Goal: Obtain resource: Download file/media

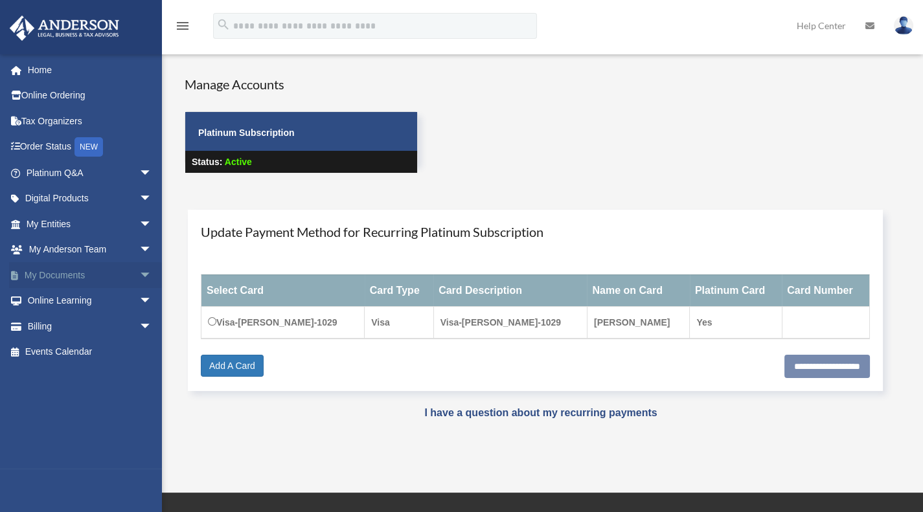
click at [139, 272] on span "arrow_drop_down" at bounding box center [152, 275] width 26 height 27
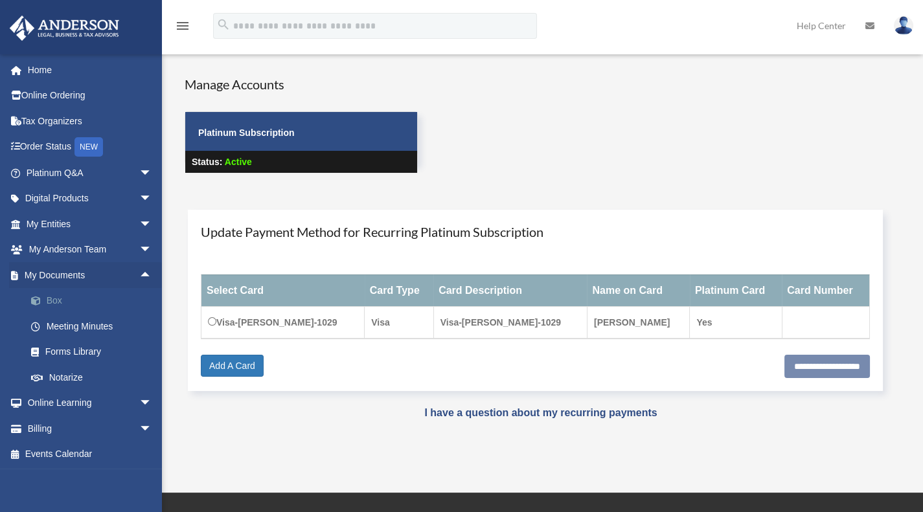
click at [64, 299] on link "Box" at bounding box center [94, 301] width 153 height 26
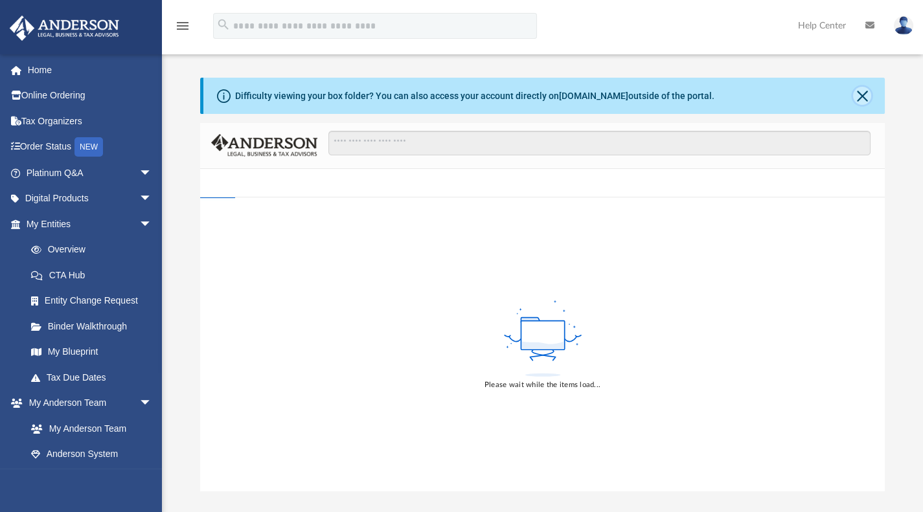
click at [861, 93] on button "Close" at bounding box center [862, 96] width 18 height 18
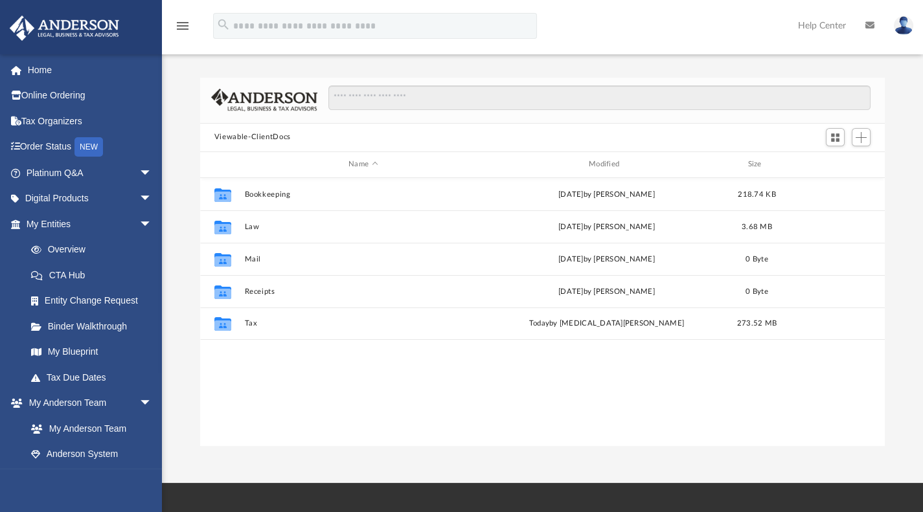
scroll to position [285, 675]
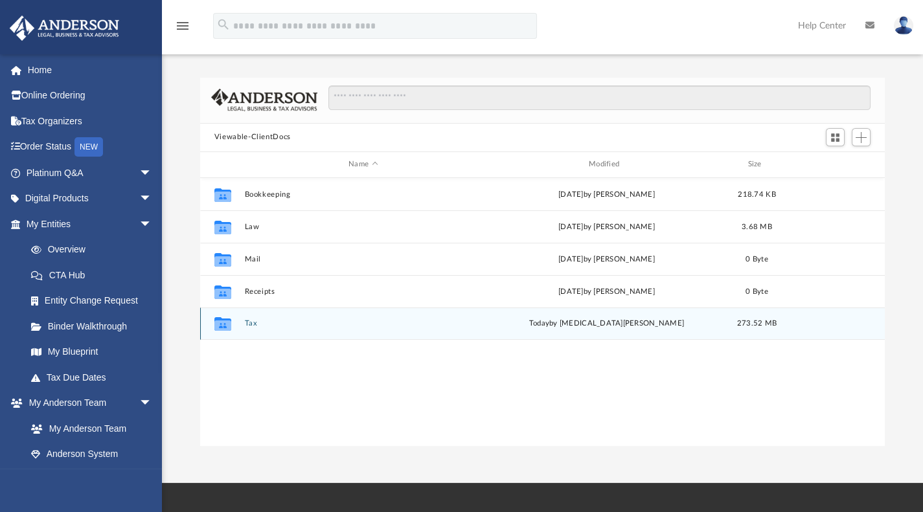
click at [248, 324] on button "Tax" at bounding box center [363, 323] width 238 height 8
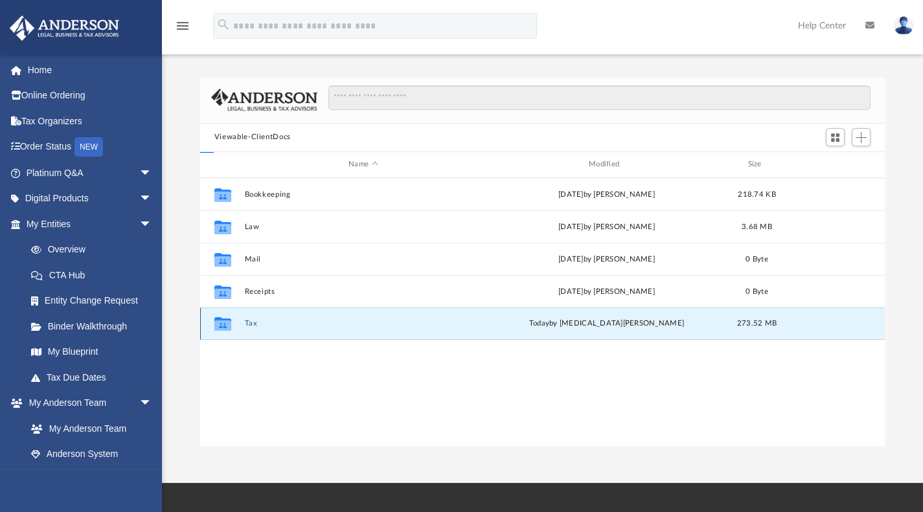
click at [248, 324] on button "Tax" at bounding box center [363, 323] width 238 height 8
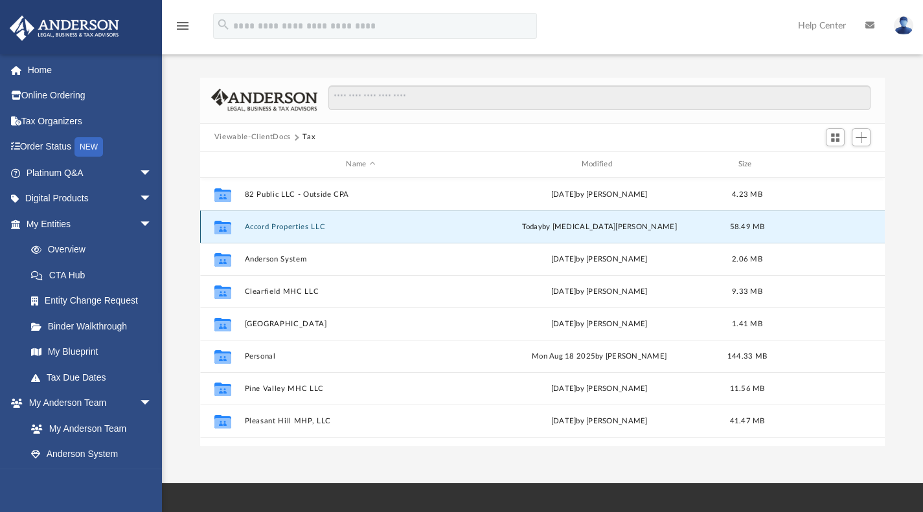
click at [273, 223] on button "Accord Properties LLC" at bounding box center [360, 226] width 233 height 8
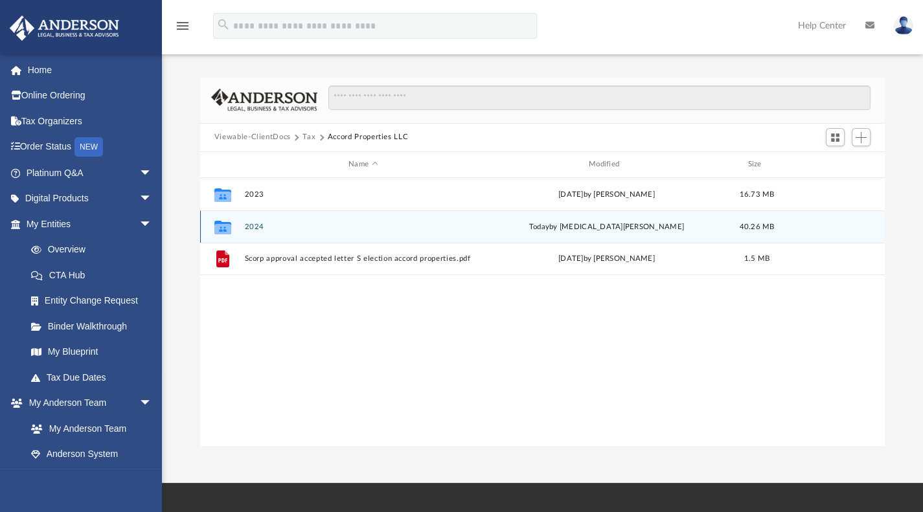
click at [248, 222] on button "2024" at bounding box center [363, 226] width 238 height 8
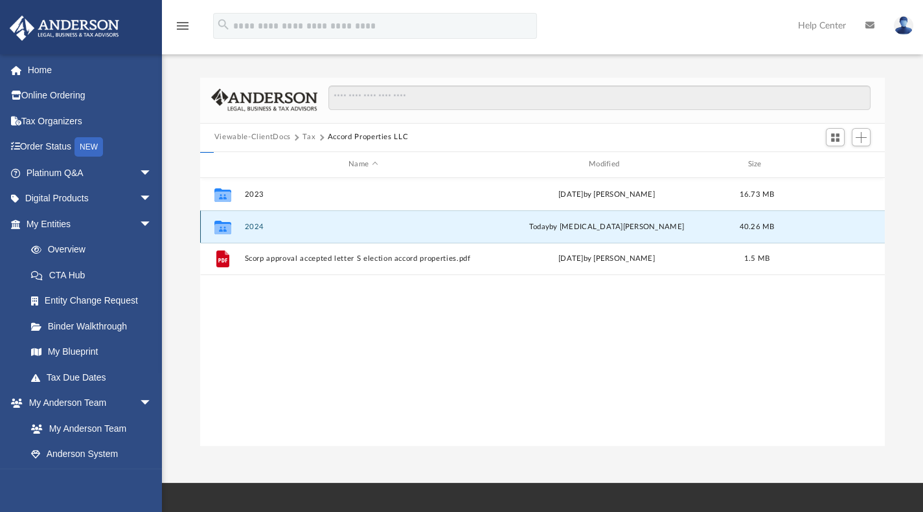
click at [248, 222] on button "2024" at bounding box center [363, 226] width 238 height 8
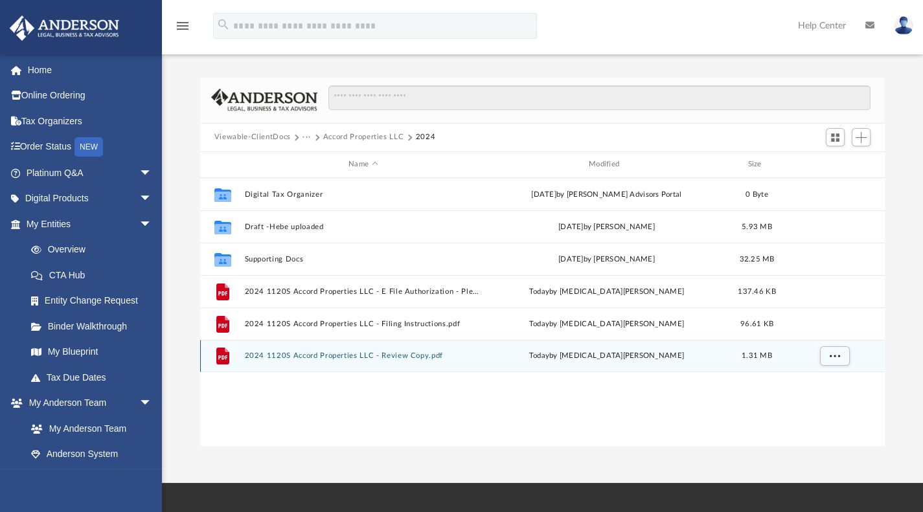
click at [246, 367] on div "File 2024 1120S Accord Properties LLC - Review Copy.pdf [DATE] by [MEDICAL_DATA…" at bounding box center [542, 356] width 685 height 32
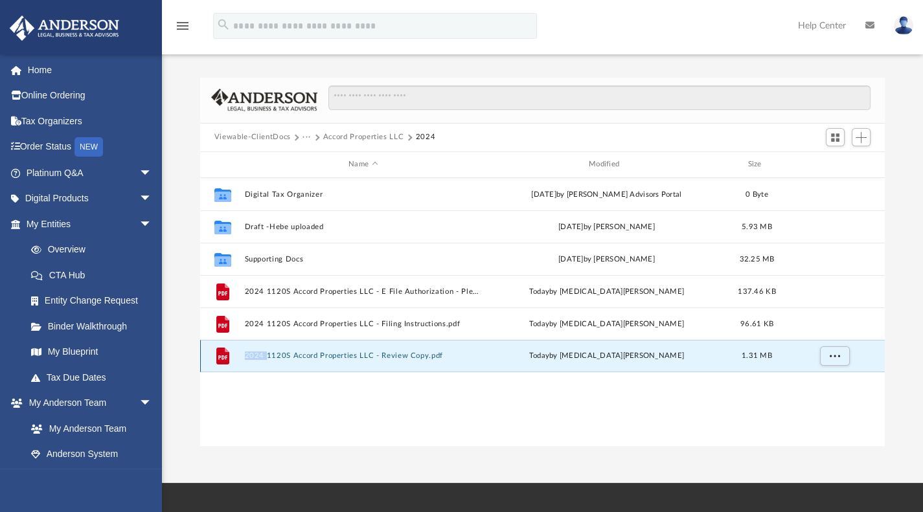
click at [246, 367] on div "File 2024 1120S Accord Properties LLC - Review Copy.pdf [DATE] by [MEDICAL_DATA…" at bounding box center [542, 356] width 685 height 32
click at [277, 397] on div "Collaborated Folder Digital Tax Organizer [DATE] by [PERSON_NAME] Advisors Port…" at bounding box center [542, 312] width 685 height 269
click at [315, 356] on button "2024 1120S Accord Properties LLC - Review Copy.pdf" at bounding box center [363, 356] width 238 height 8
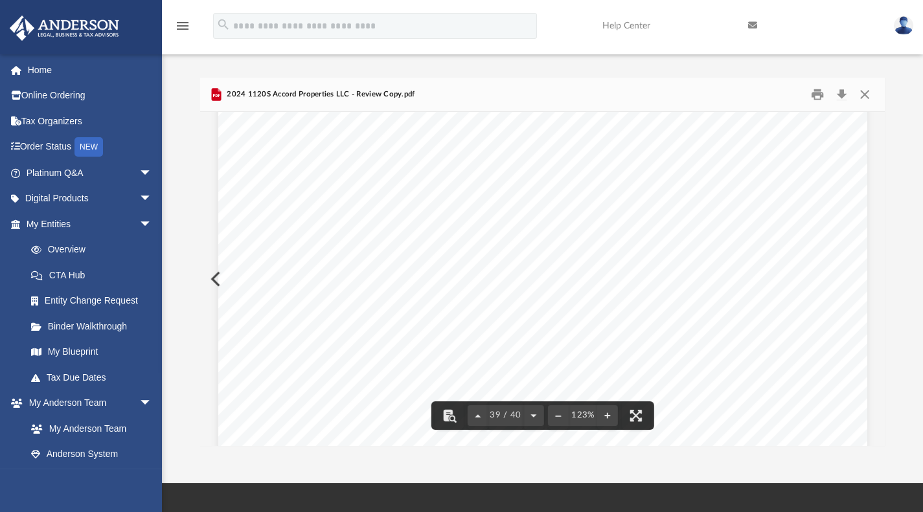
scroll to position [32849, 0]
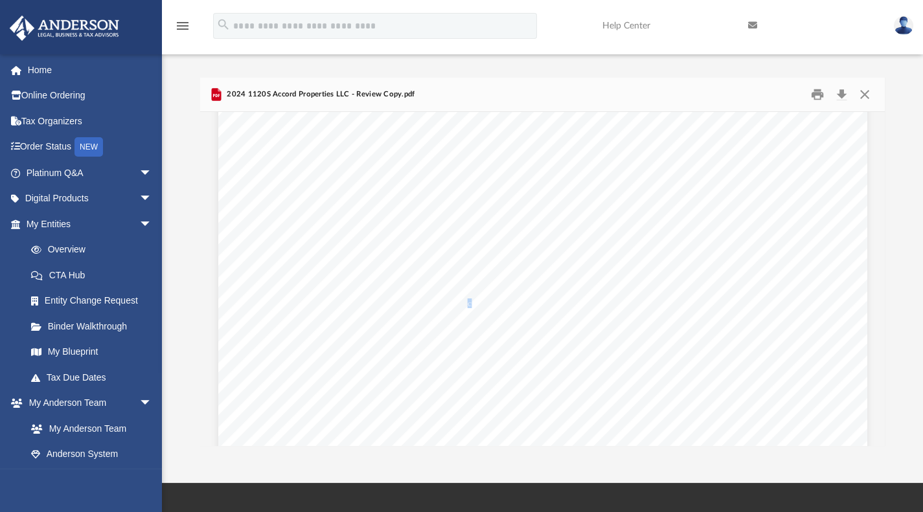
drag, startPoint x: 532, startPoint y: 220, endPoint x: 465, endPoint y: 301, distance: 104.9
click at [465, 301] on span "entity's electronic return. I consent to allow my electronic return originator …" at bounding box center [533, 304] width 554 height 8
click at [567, 295] on span "REVIEW COPY" at bounding box center [601, 221] width 356 height 445
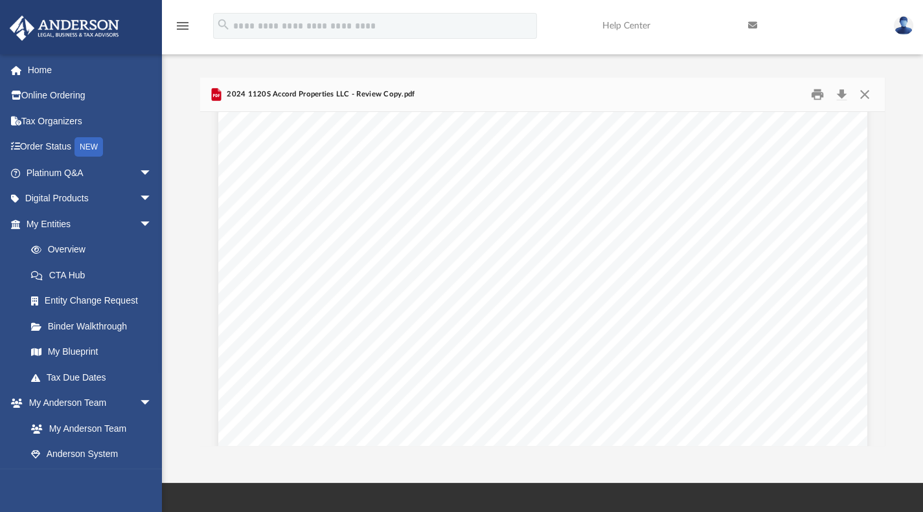
click at [567, 295] on span "REVIEW COPY" at bounding box center [601, 221] width 356 height 445
click at [415, 323] on div "REVIEW COPY }}}}}}}}}}}}}}}}}}}}} }}}}}}}}}} ACCORD PROPERTIES LLC [US_EMPLOYER…" at bounding box center [542, 210] width 649 height 840
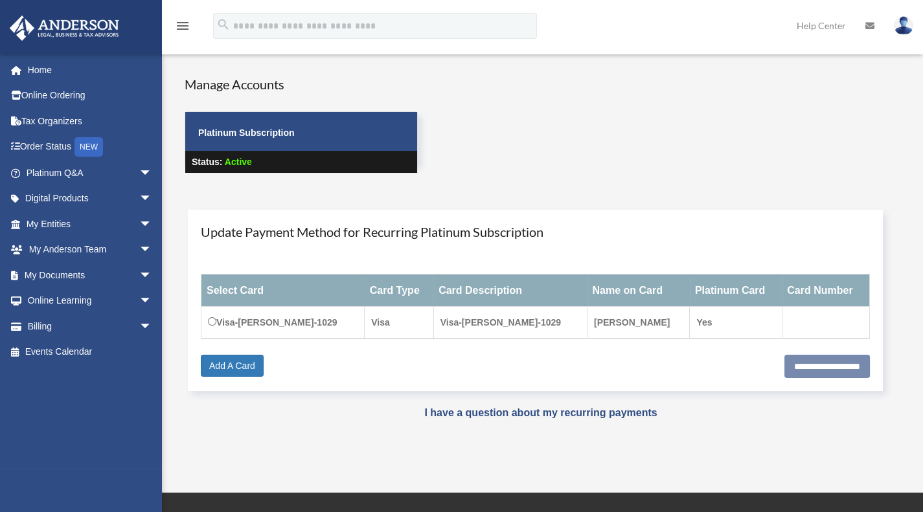
click at [554, 76] on div "Manage Accounts Platinum Subscription Status: Active" at bounding box center [554, 136] width 758 height 122
